Goal: Task Accomplishment & Management: Use online tool/utility

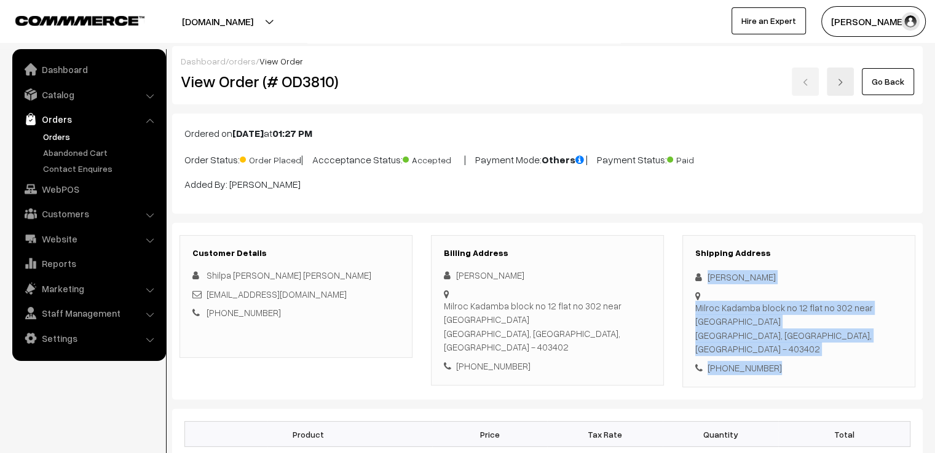
click at [868, 81] on link "Go Back" at bounding box center [887, 81] width 52 height 27
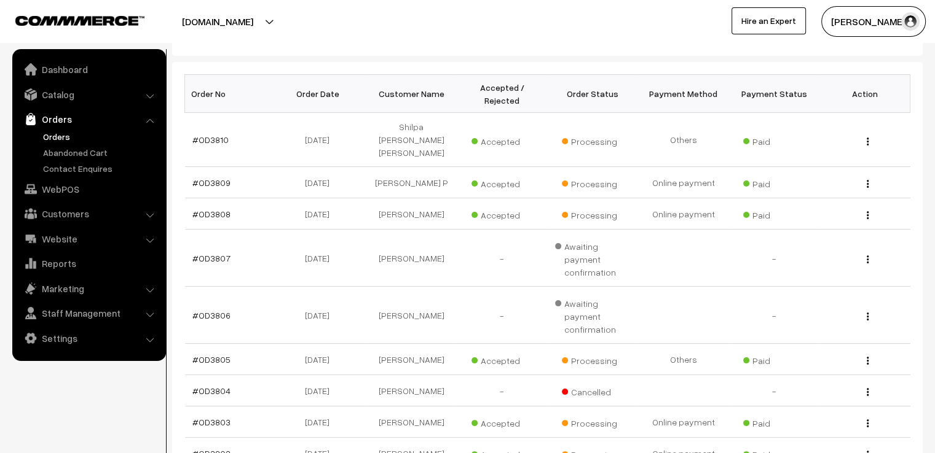
scroll to position [229, 0]
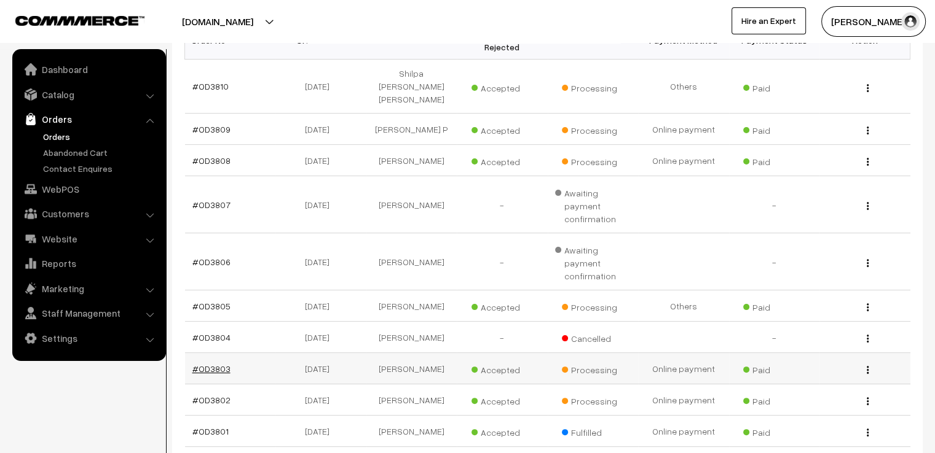
click at [208, 364] on link "#OD3803" at bounding box center [211, 369] width 38 height 10
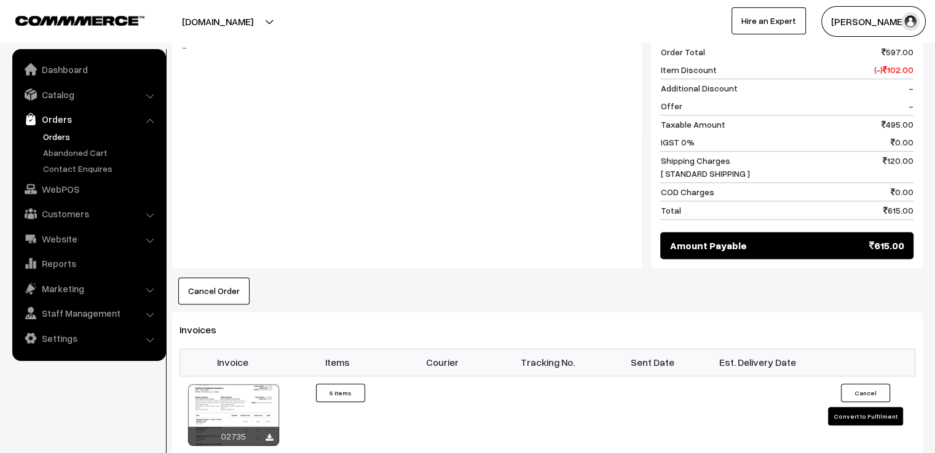
scroll to position [1032, 0]
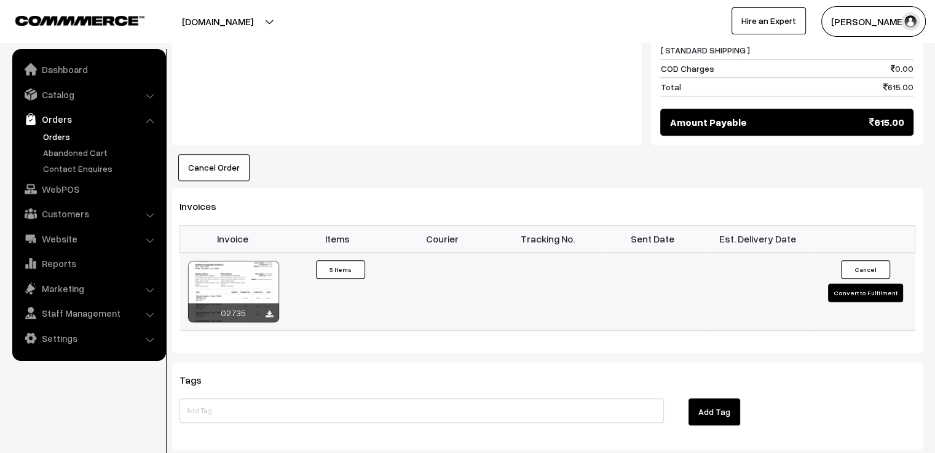
click at [862, 284] on button "Convert to Fulfilment" at bounding box center [865, 293] width 75 height 18
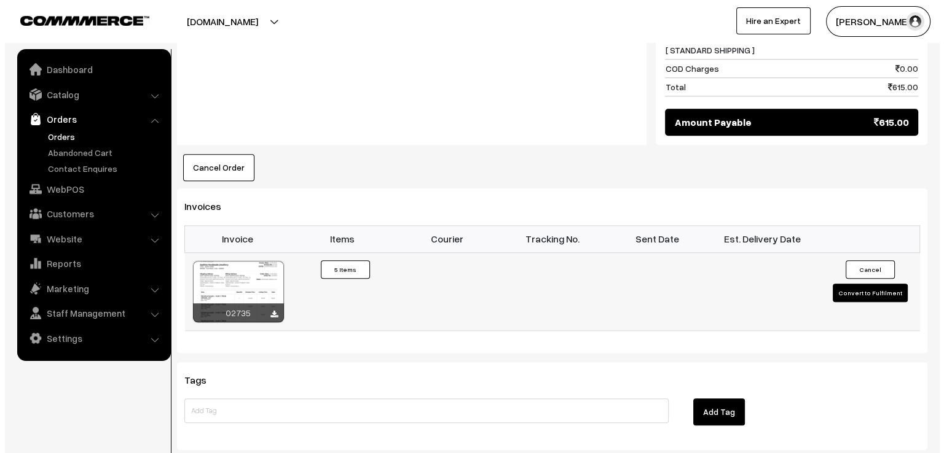
scroll to position [1037, 0]
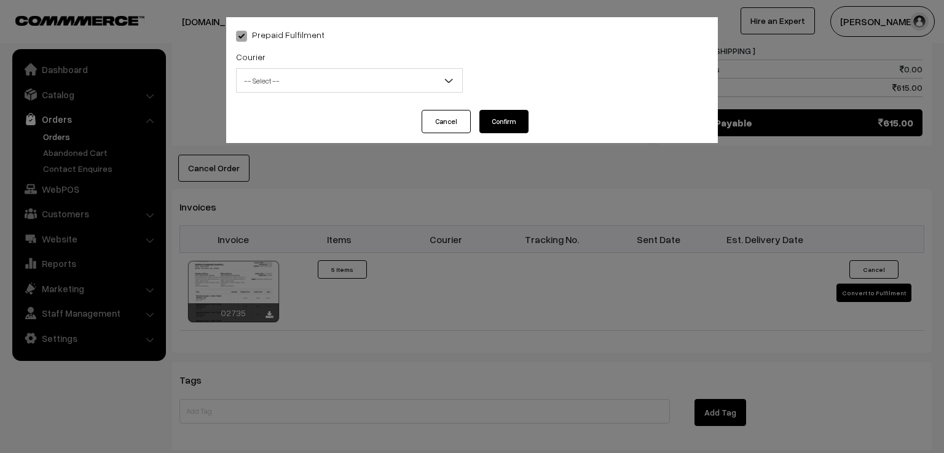
click at [394, 96] on div "Courier -- Select -- DTDC ST Courier India Post Professional Courier Self Pick …" at bounding box center [349, 74] width 245 height 51
click at [403, 74] on span "-- Select --" at bounding box center [349, 81] width 225 height 22
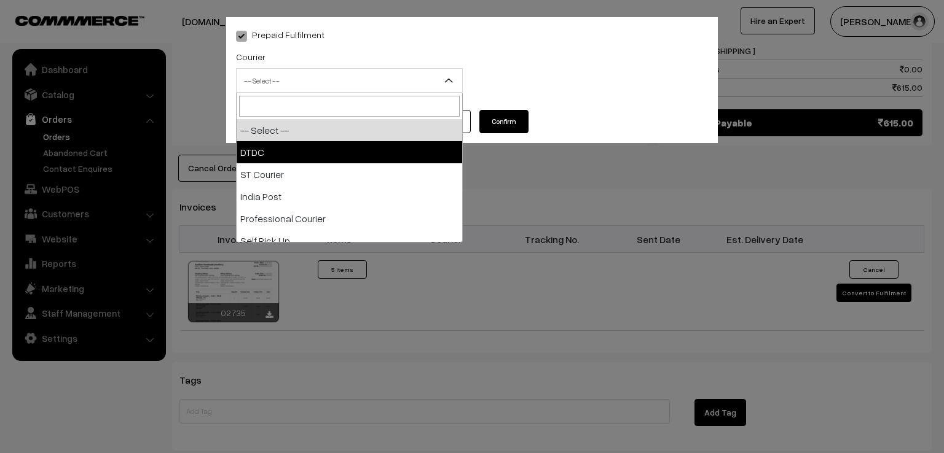
select select "1"
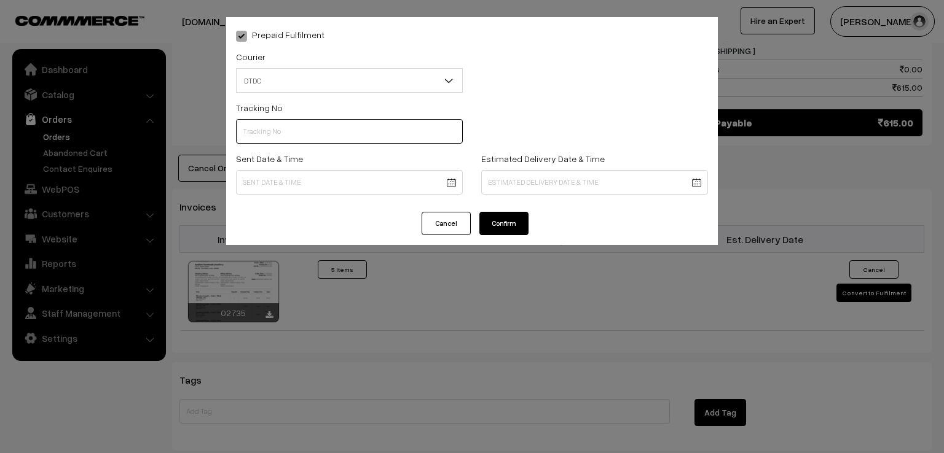
click at [329, 135] on input "text" at bounding box center [349, 131] width 227 height 25
type input "7"
type input "7D116189201"
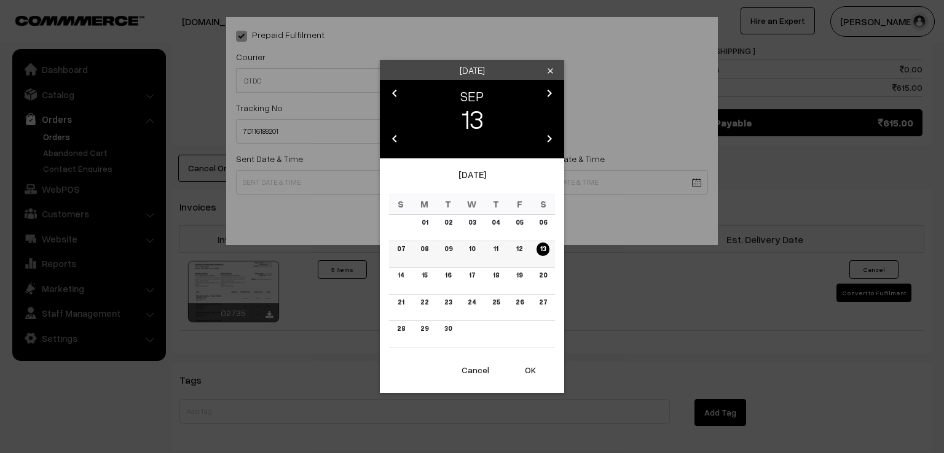
click at [522, 249] on link "12" at bounding box center [519, 249] width 14 height 13
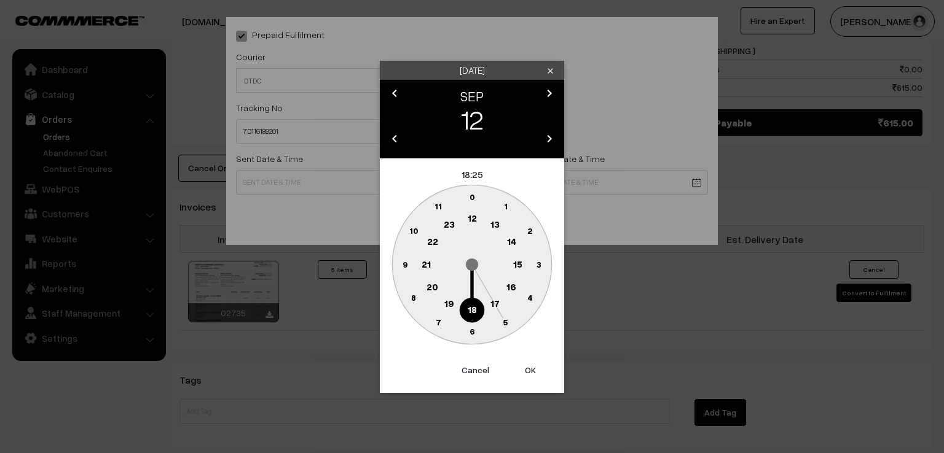
click at [404, 258] on circle at bounding box center [404, 264] width 25 height 25
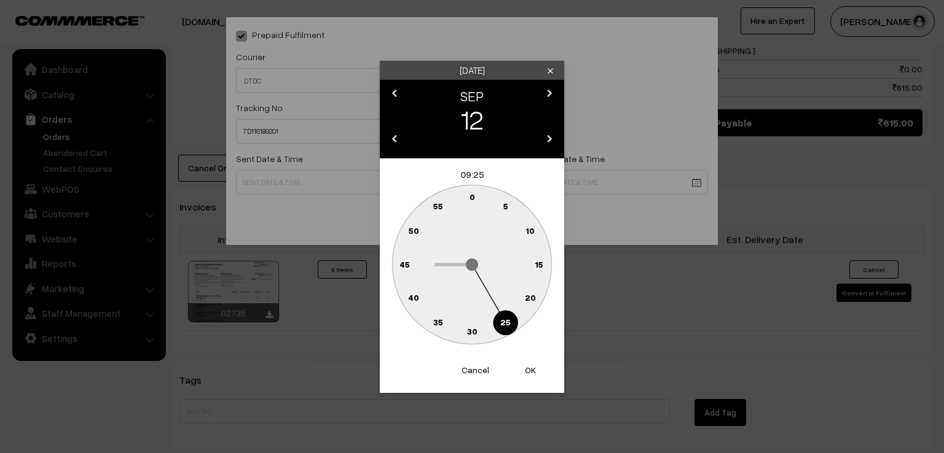
click at [468, 195] on circle at bounding box center [465, 199] width 17 height 17
type input "12-09-2025 09:59"
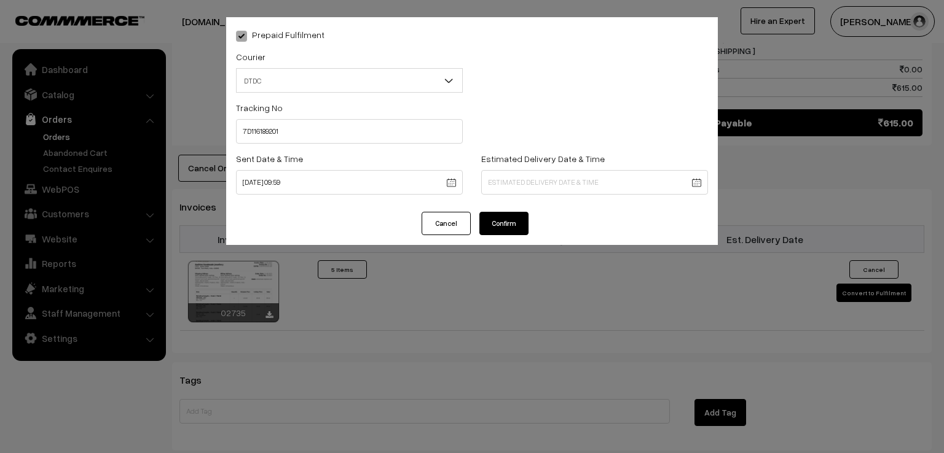
click at [498, 229] on button "Confirm" at bounding box center [503, 223] width 49 height 23
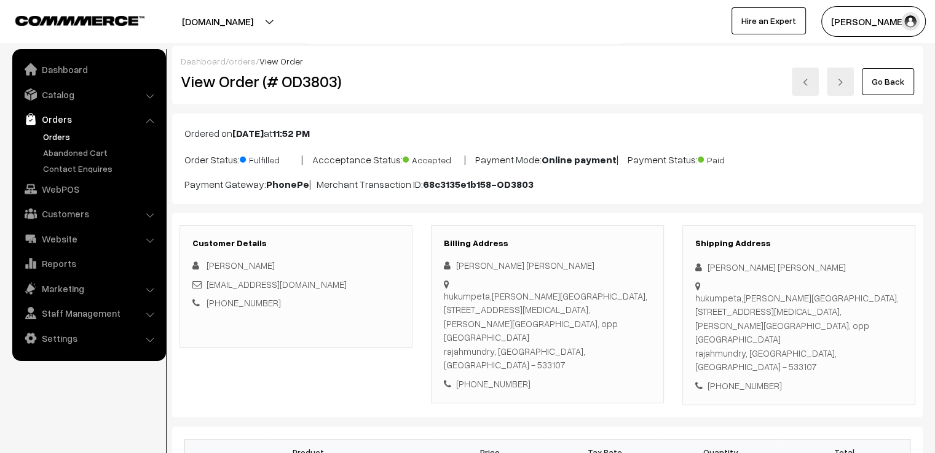
click at [885, 85] on link "Go Back" at bounding box center [887, 81] width 52 height 27
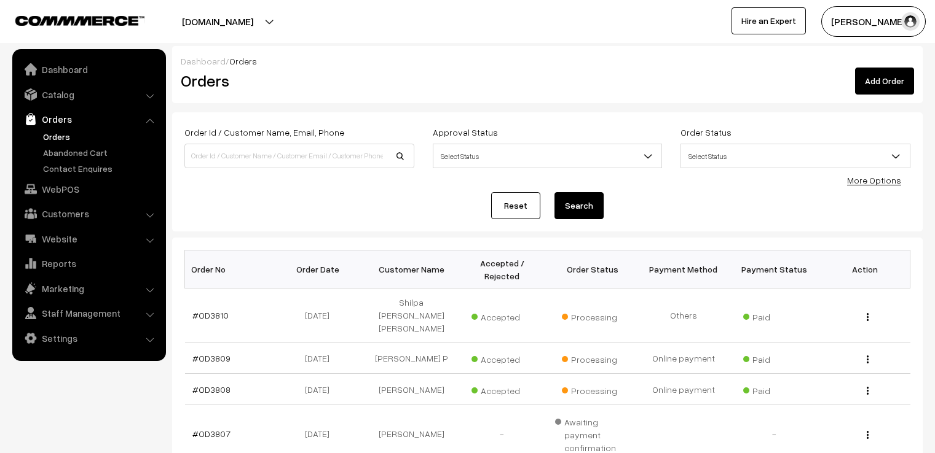
scroll to position [147, 0]
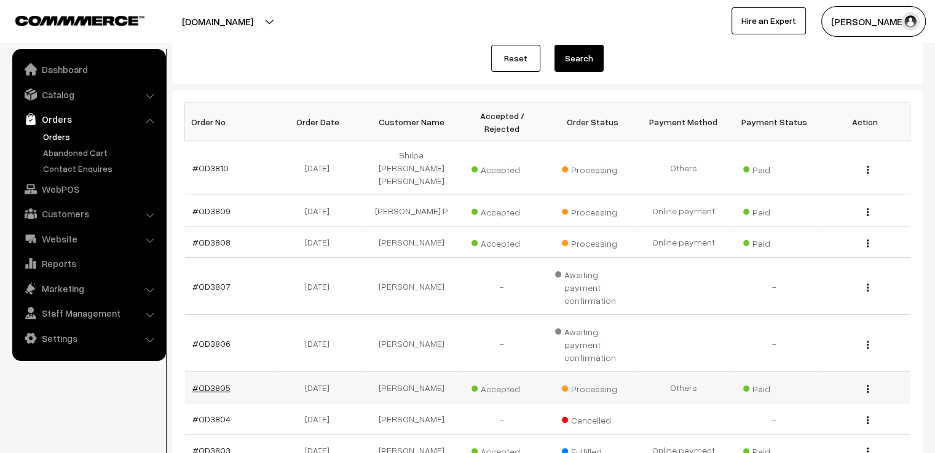
click at [219, 383] on link "#OD3805" at bounding box center [211, 388] width 38 height 10
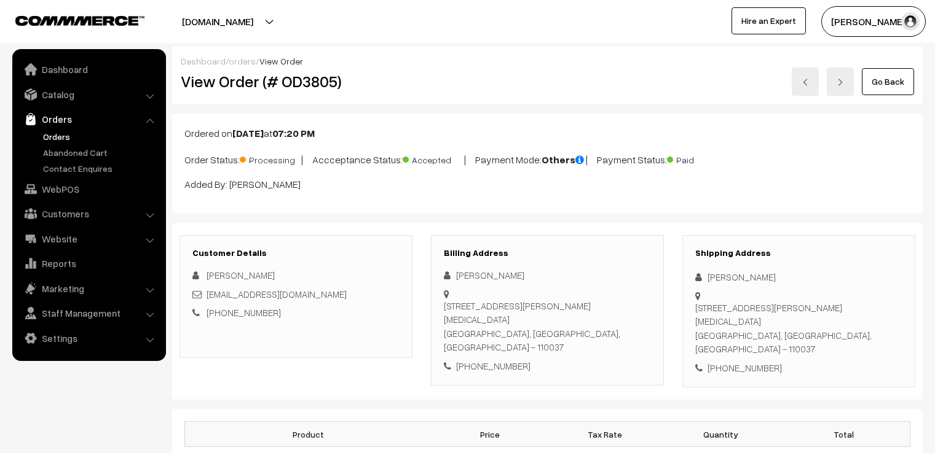
scroll to position [1276, 0]
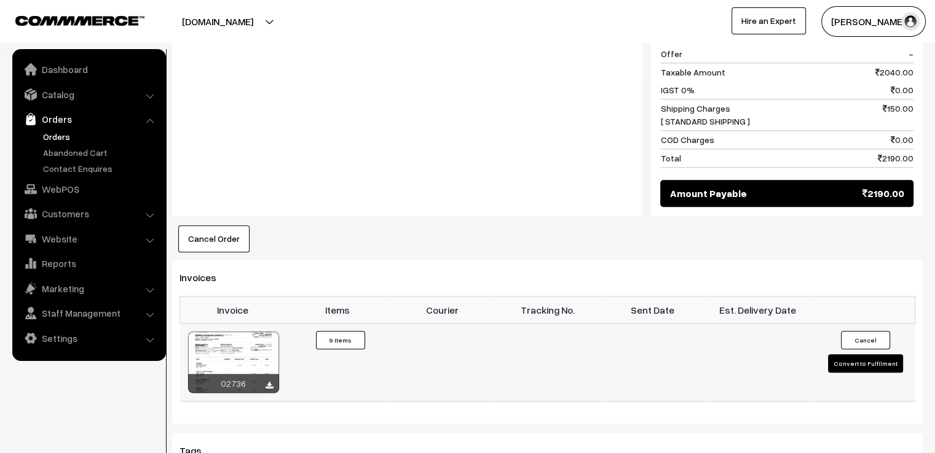
click at [872, 355] on button "Convert to Fulfilment" at bounding box center [865, 364] width 75 height 18
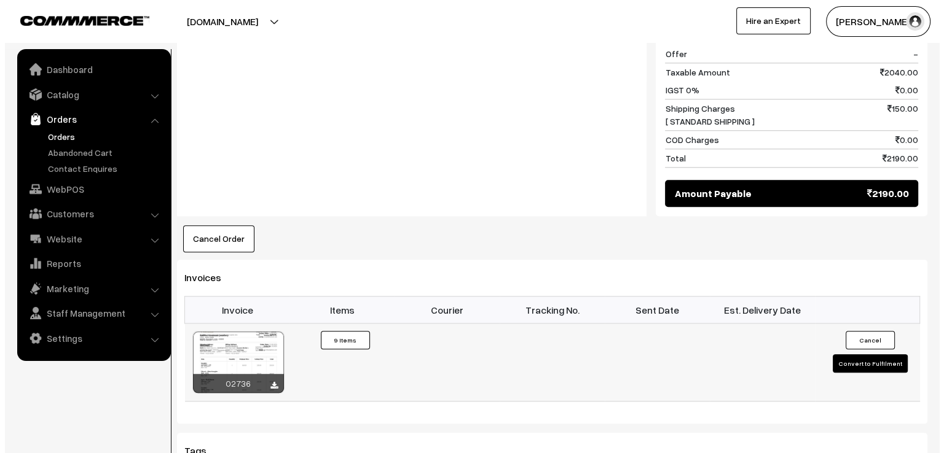
scroll to position [1285, 0]
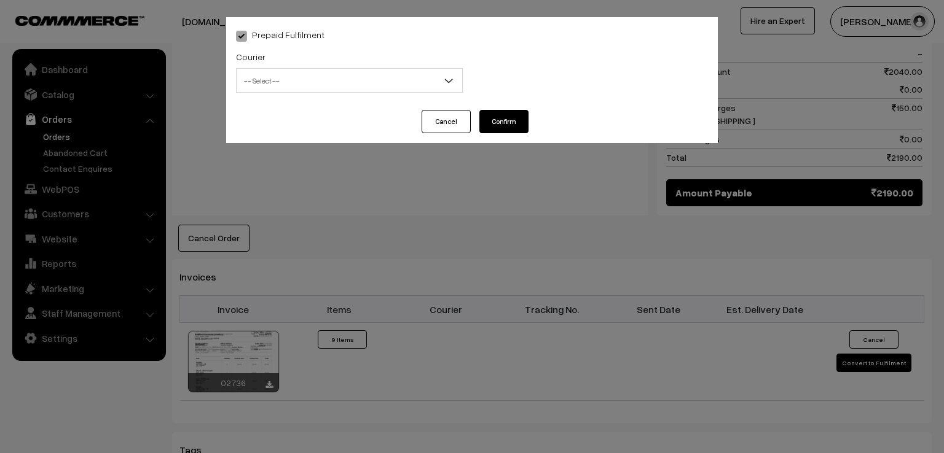
click at [419, 74] on span "-- Select --" at bounding box center [349, 81] width 225 height 22
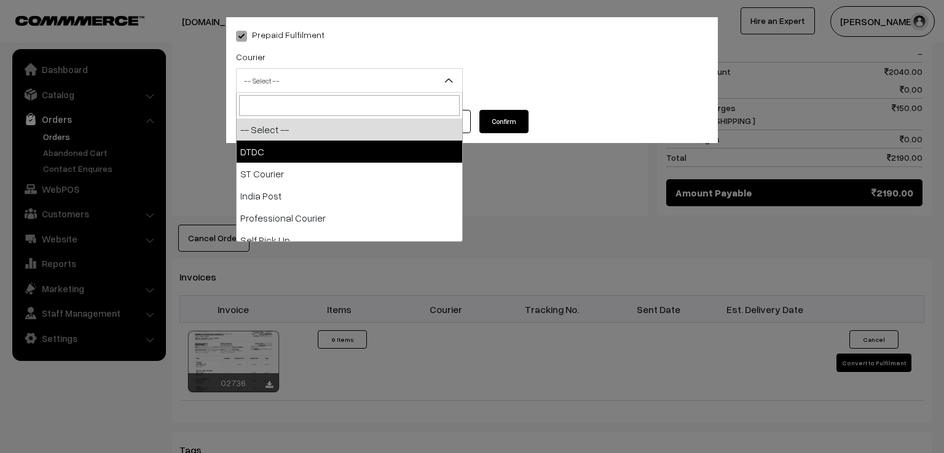
select select "1"
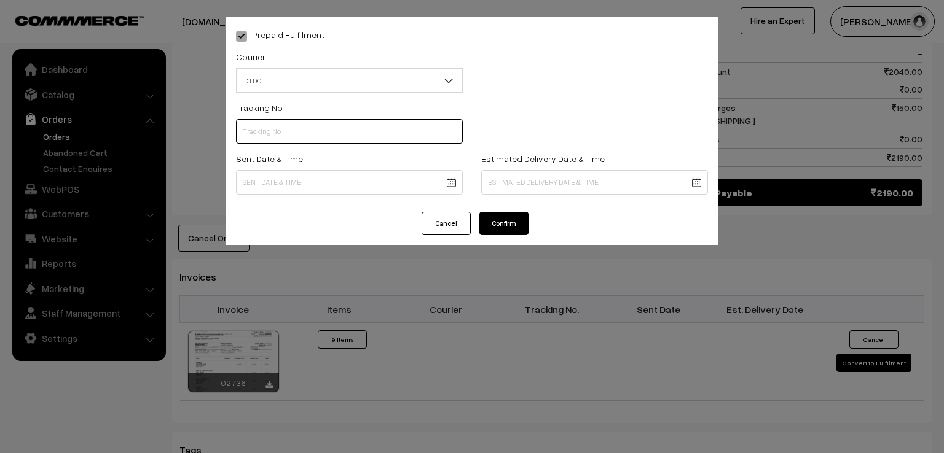
click at [316, 130] on input "text" at bounding box center [349, 131] width 227 height 25
type input "7X108420465"
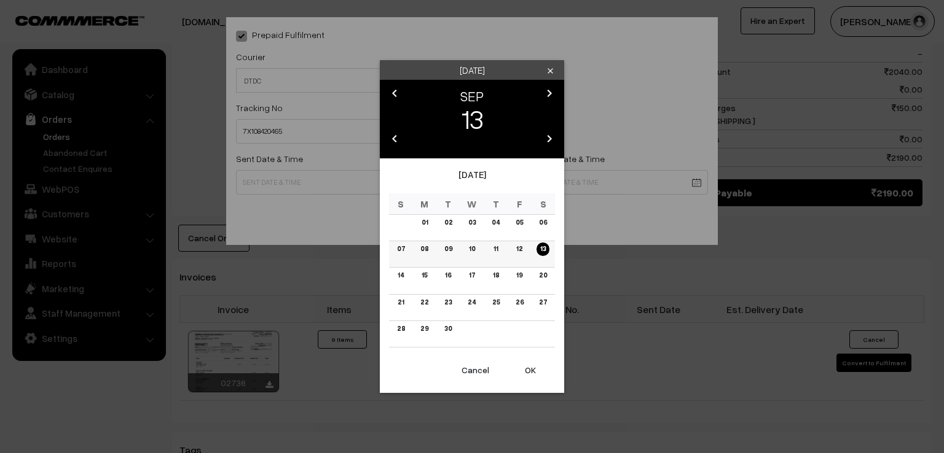
click at [519, 254] on link "12" at bounding box center [519, 249] width 14 height 13
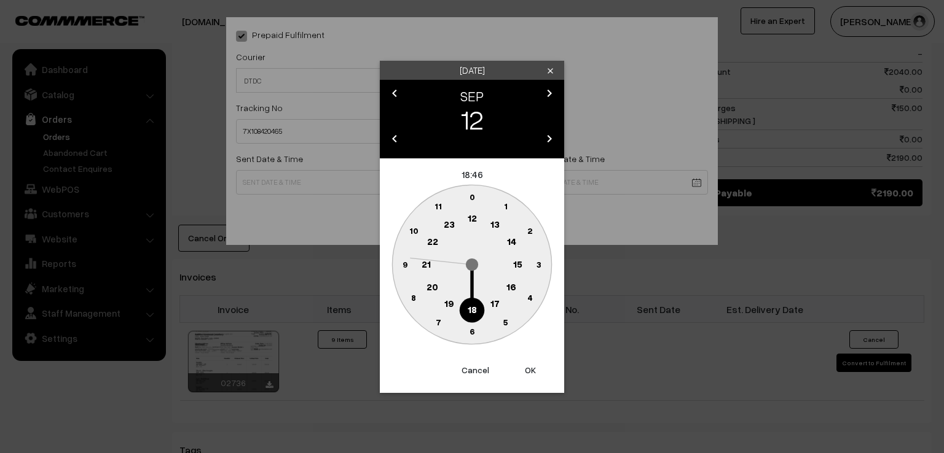
click at [401, 259] on circle at bounding box center [404, 264] width 25 height 25
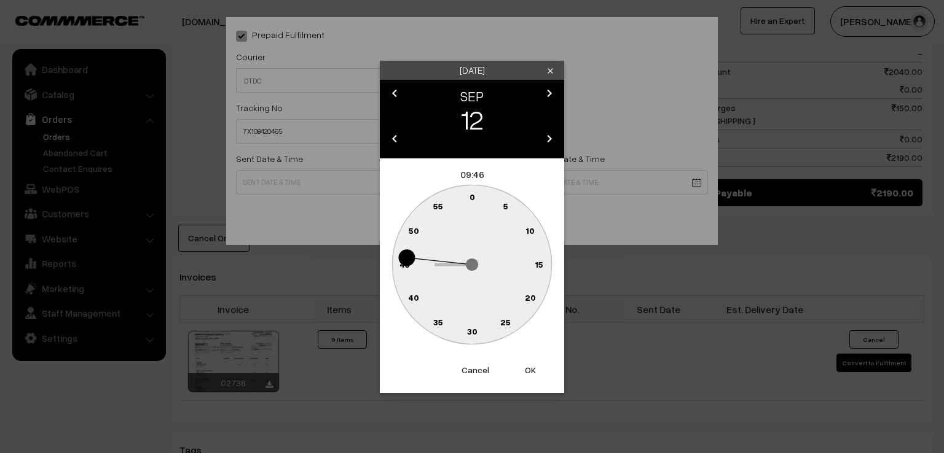
click at [471, 195] on text "0" at bounding box center [472, 197] width 6 height 10
type input "[DATE] 09:00"
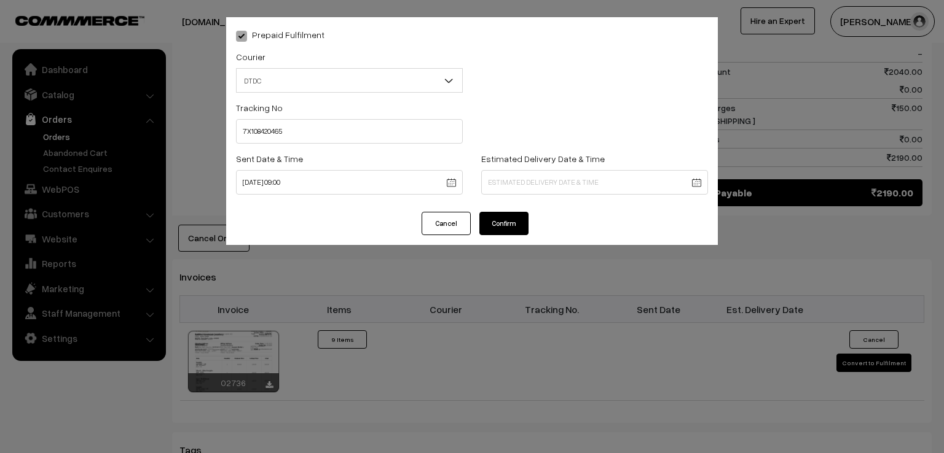
click at [489, 235] on button "Confirm" at bounding box center [503, 223] width 49 height 23
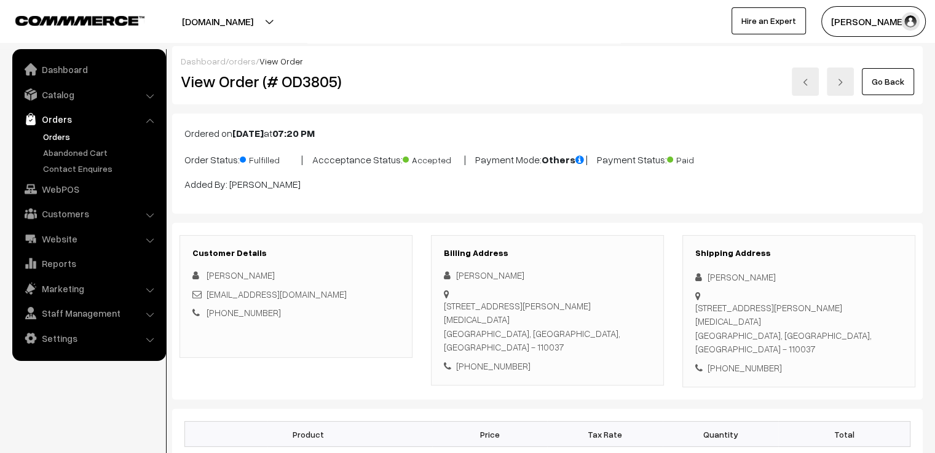
click at [890, 78] on link "Go Back" at bounding box center [887, 81] width 52 height 27
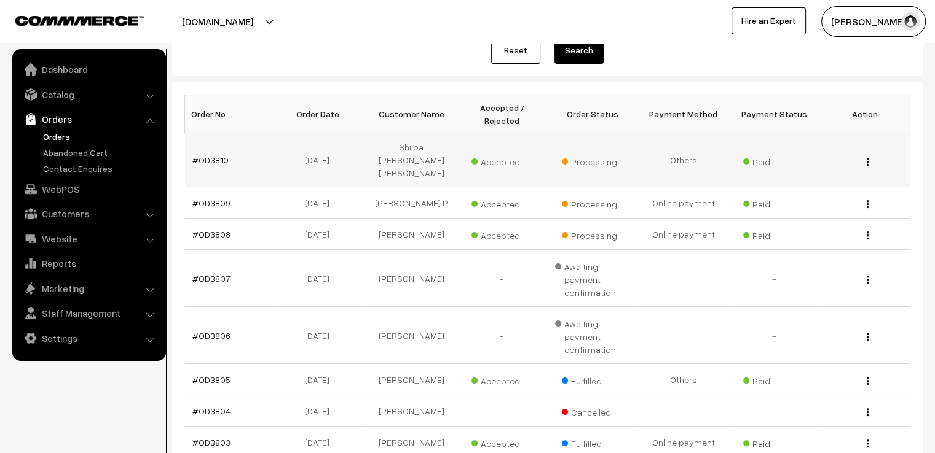
scroll to position [246, 0]
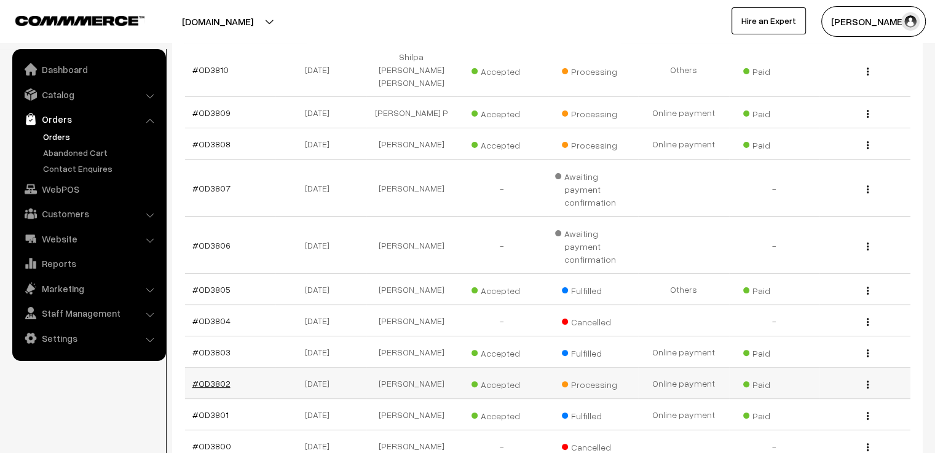
click at [205, 378] on link "#OD3802" at bounding box center [211, 383] width 38 height 10
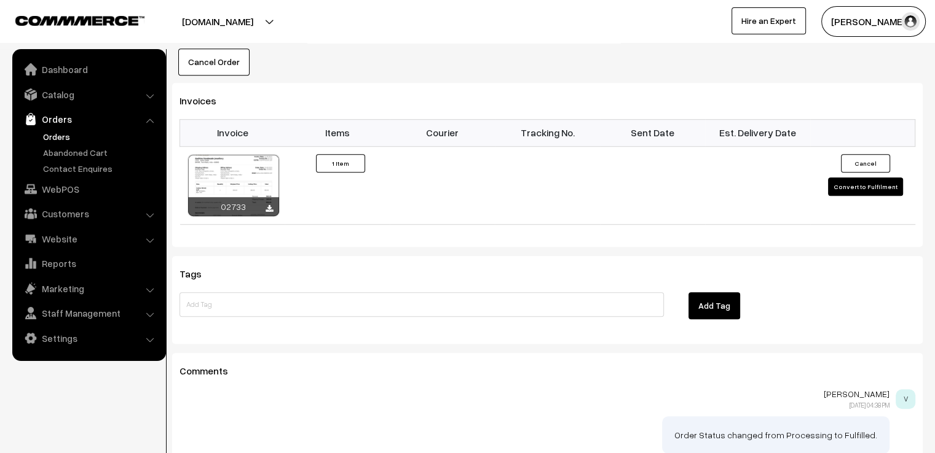
scroll to position [786, 0]
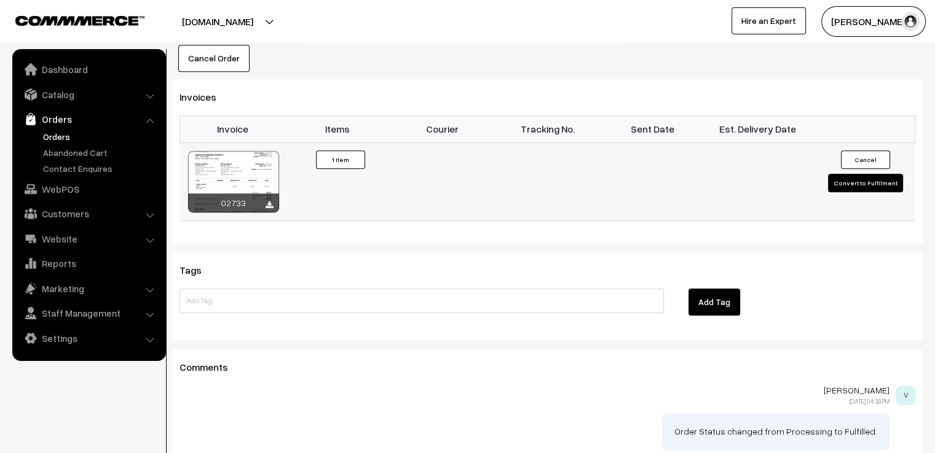
click at [887, 174] on button "Convert to Fulfilment" at bounding box center [865, 183] width 75 height 18
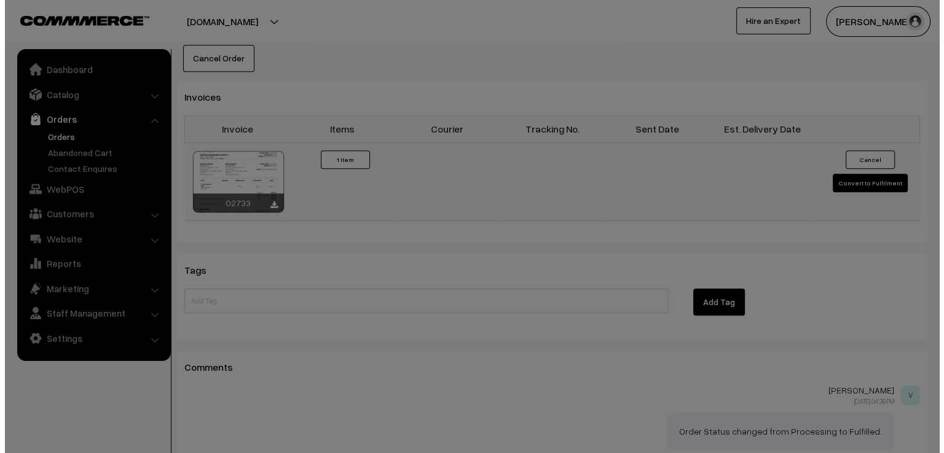
scroll to position [787, 0]
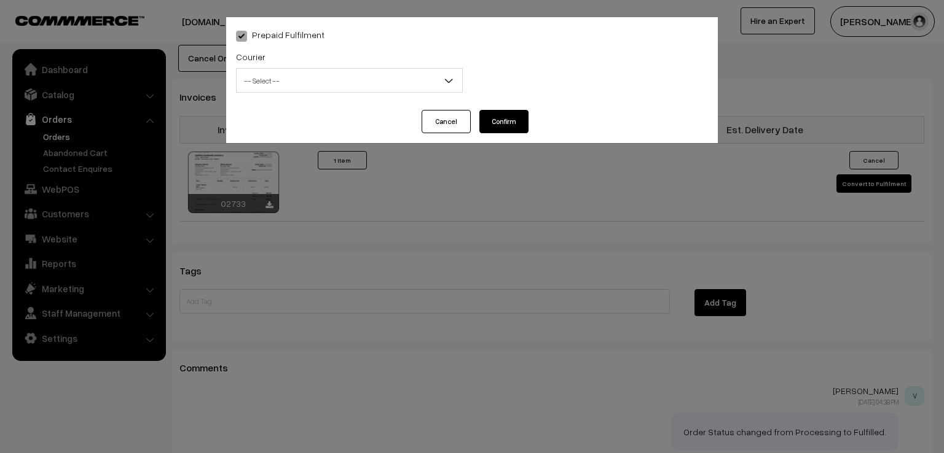
click at [706, 238] on div "Prepaid Fulfilment Courier -- Select -- DTDC ST Courier India Post Professional…" at bounding box center [472, 226] width 944 height 453
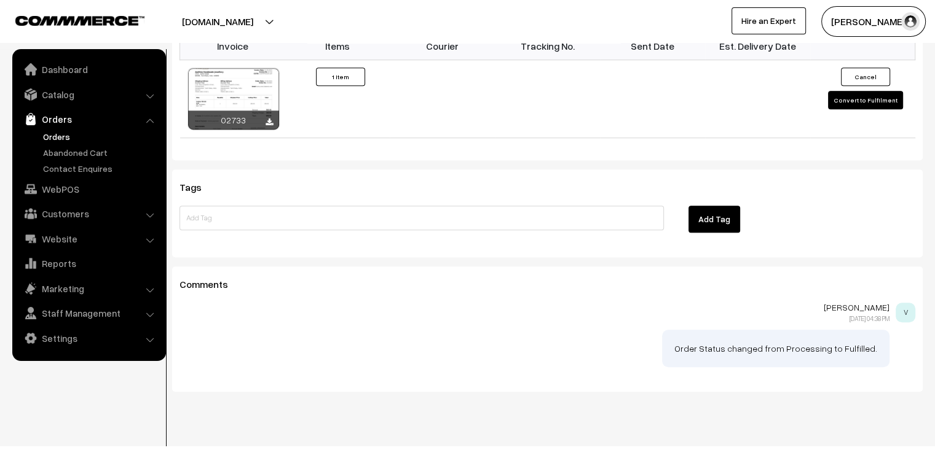
scroll to position [870, 0]
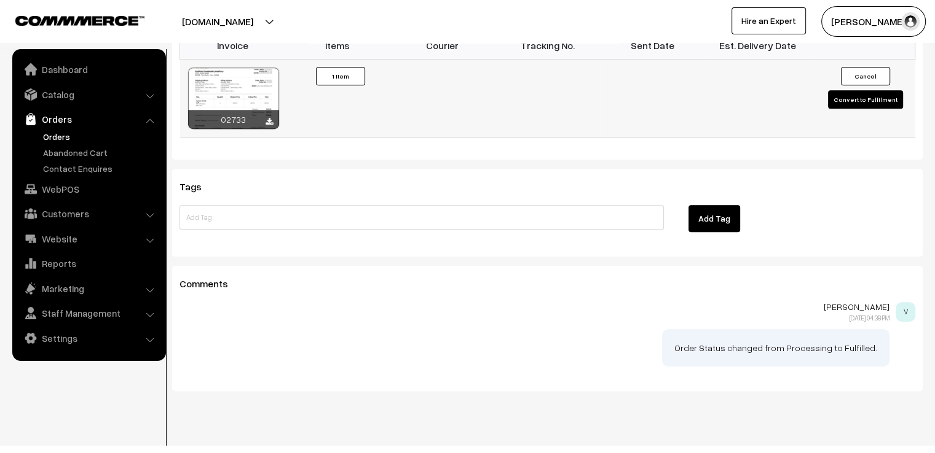
click at [854, 90] on button "Convert to Fulfilment" at bounding box center [865, 99] width 75 height 18
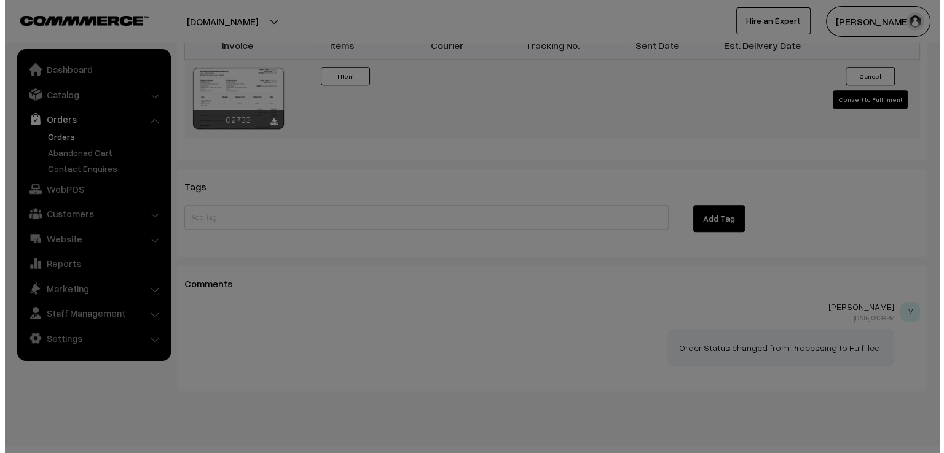
scroll to position [871, 0]
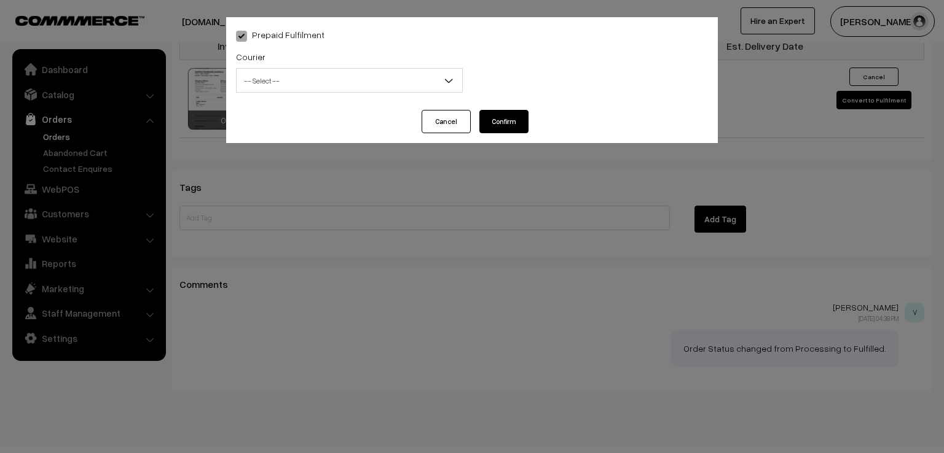
click at [338, 82] on span "-- Select --" at bounding box center [349, 81] width 225 height 22
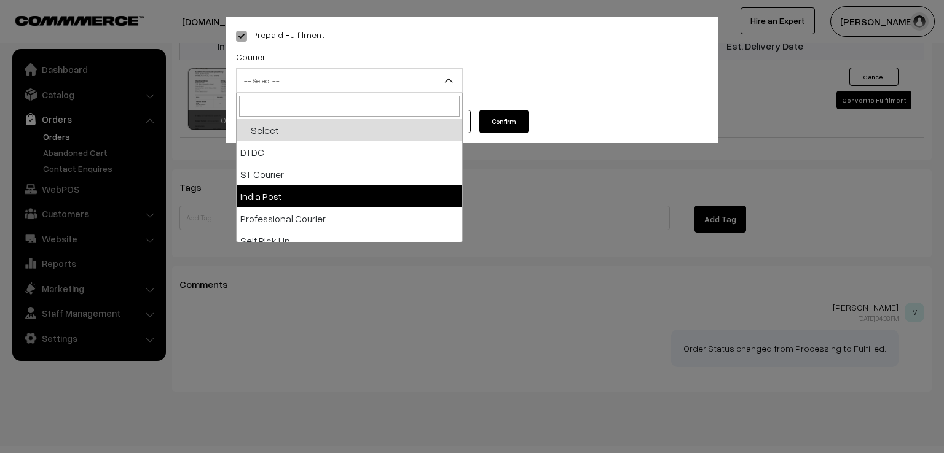
select select "3"
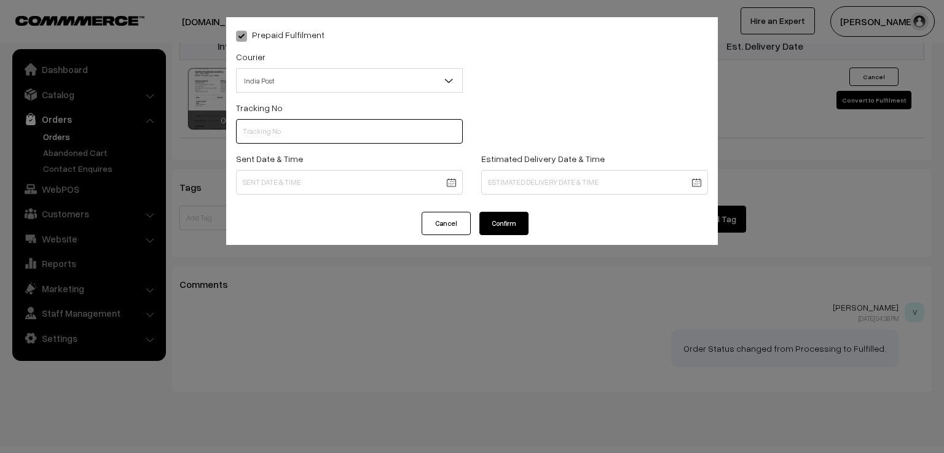
click at [283, 126] on input "text" at bounding box center [349, 131] width 227 height 25
type input "ET803257665IN"
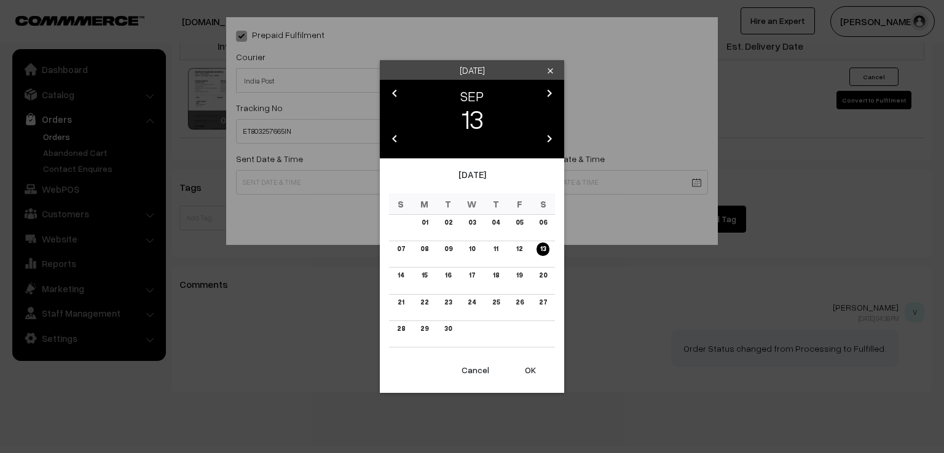
click at [302, 173] on div "Saturday clear chevron_left SEP chevron_right 13 chevron_left 2025 chevron_righ…" at bounding box center [472, 226] width 944 height 453
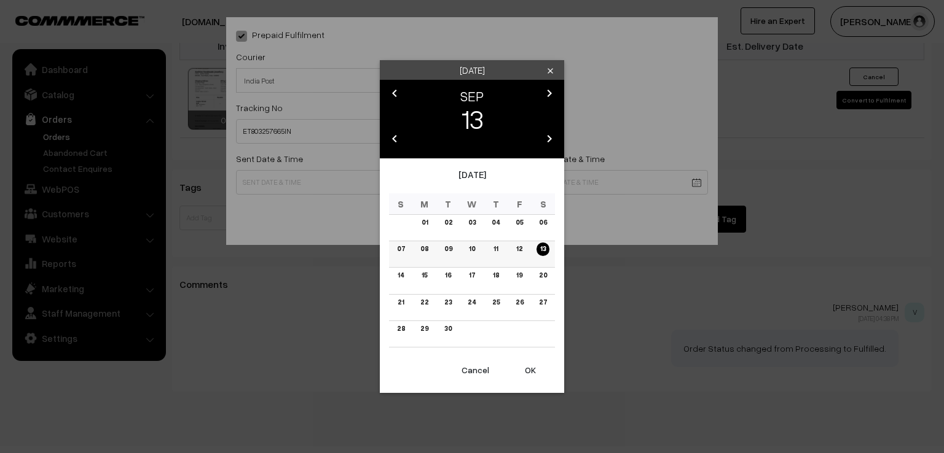
click at [519, 253] on link "12" at bounding box center [519, 249] width 14 height 13
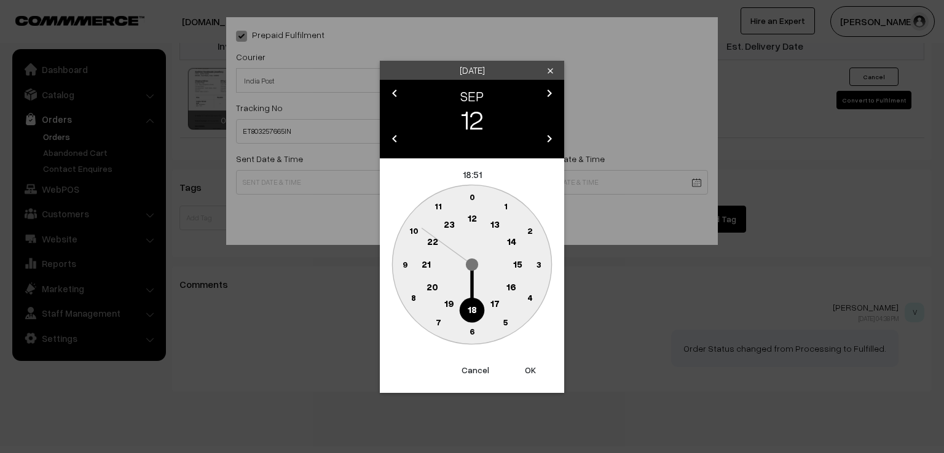
click at [410, 259] on circle at bounding box center [404, 264] width 25 height 25
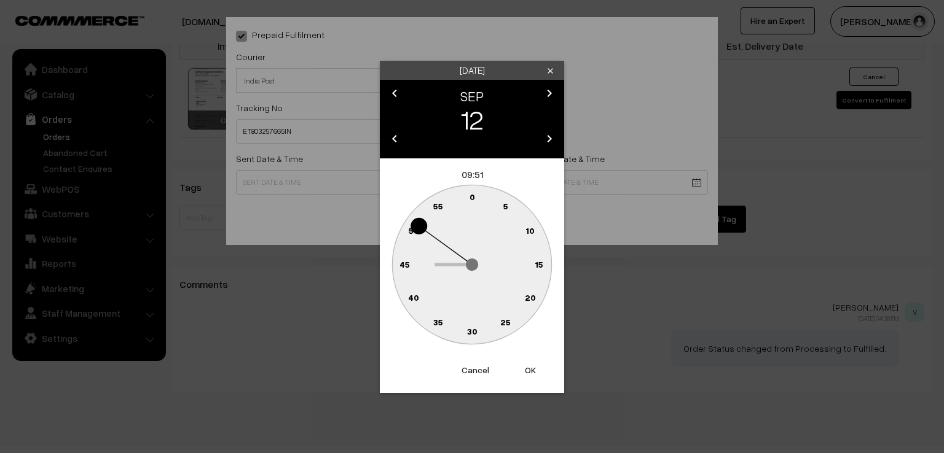
click at [472, 193] on text "0" at bounding box center [472, 197] width 6 height 10
type input "[DATE] 09:00"
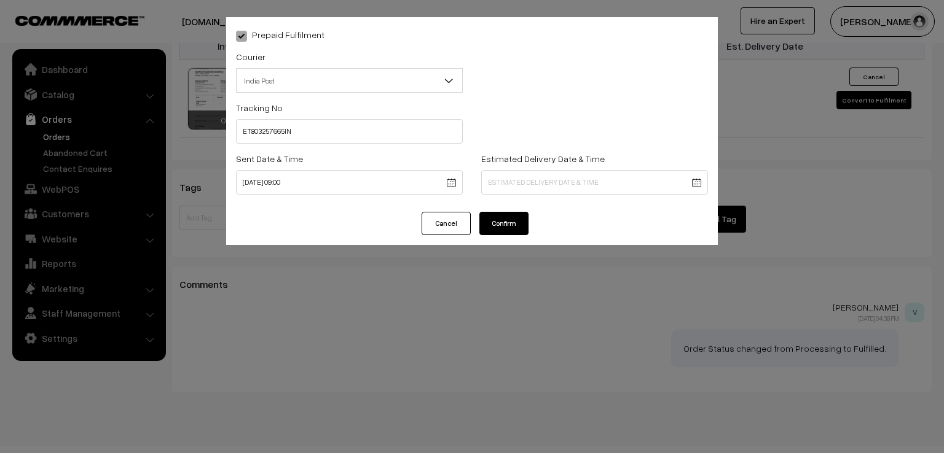
click at [509, 227] on button "Confirm" at bounding box center [503, 223] width 49 height 23
